Goal: Information Seeking & Learning: Understand process/instructions

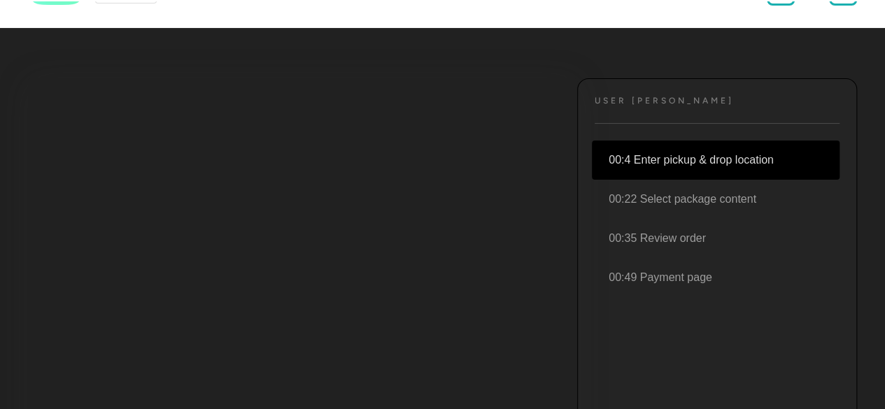
click at [692, 161] on li "00:4 Enter pickup & drop location" at bounding box center [716, 160] width 248 height 39
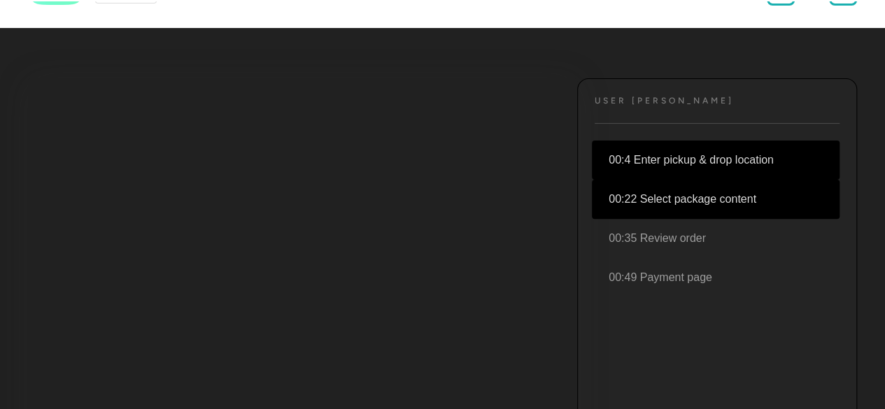
click at [650, 199] on li "00:22 Select package content" at bounding box center [716, 199] width 248 height 39
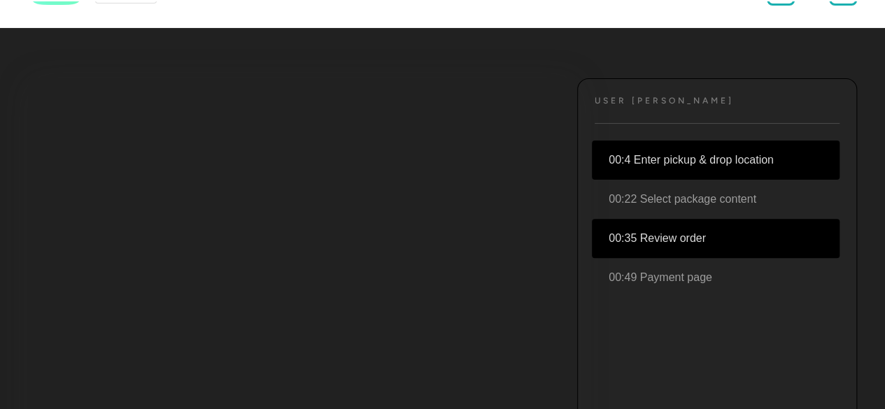
click at [657, 228] on li "00:35 Review order" at bounding box center [716, 238] width 248 height 39
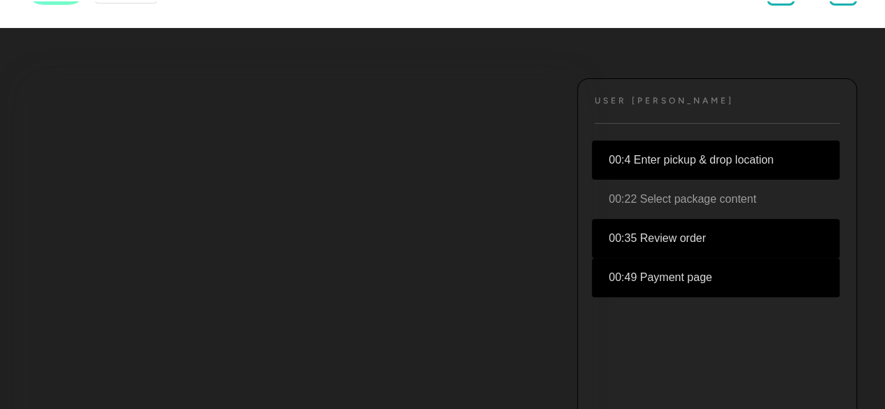
click at [659, 265] on li "00:49 Payment page" at bounding box center [716, 277] width 248 height 39
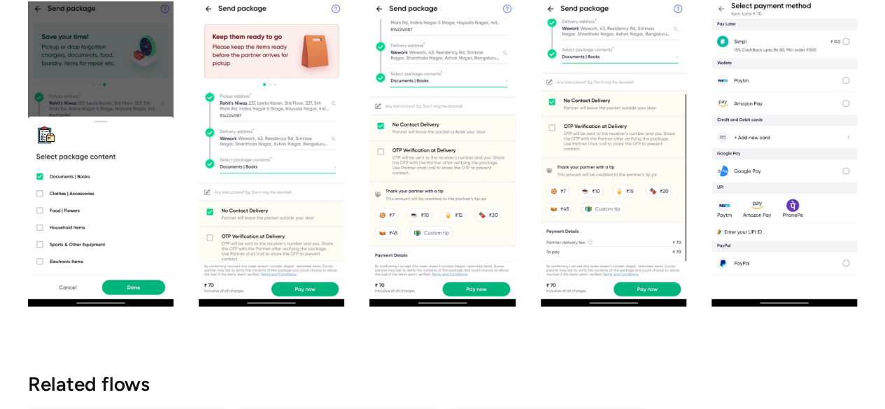
scroll to position [1329, 0]
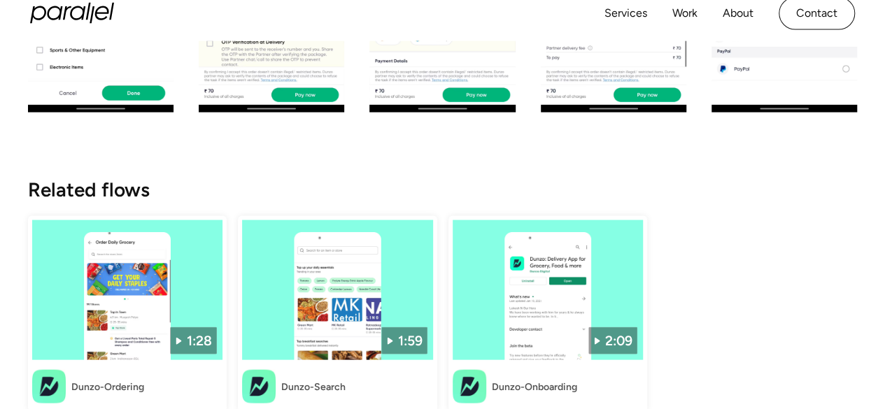
scroll to position [1324, 0]
